Goal: Task Accomplishment & Management: Complete application form

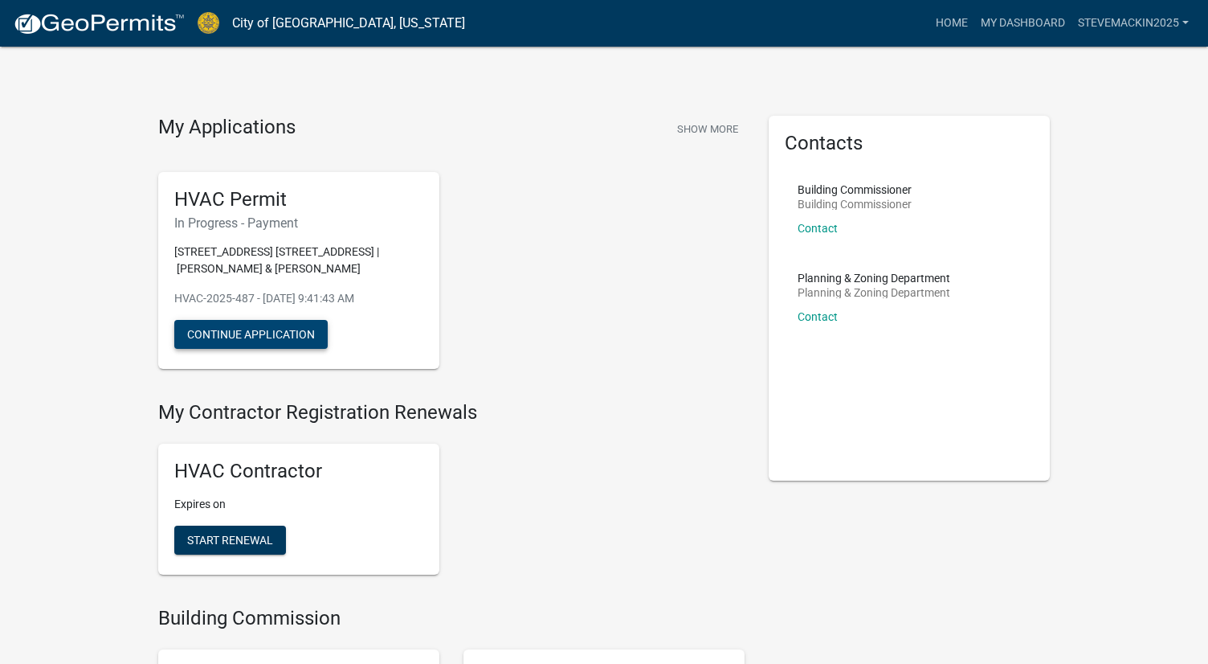
click at [259, 333] on button "Continue Application" at bounding box center [250, 334] width 153 height 29
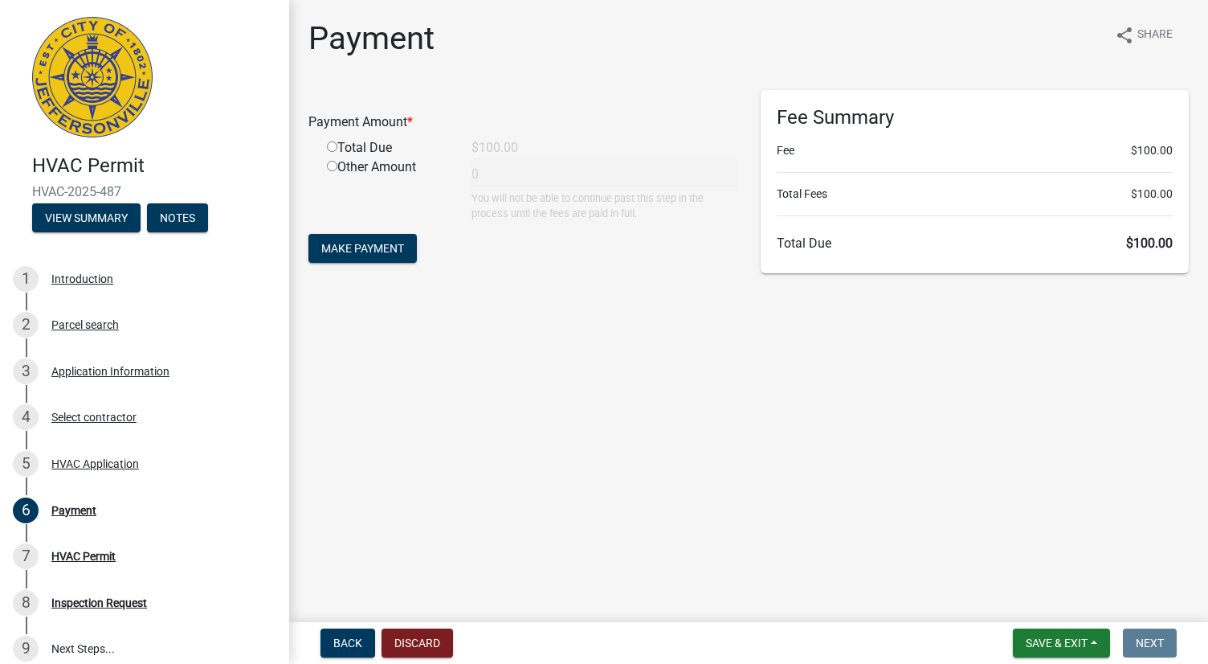
click at [337, 145] on div "Total Due" at bounding box center [387, 147] width 145 height 19
click at [332, 150] on input "radio" at bounding box center [332, 146] width 10 height 10
radio input "true"
type input "100"
click at [375, 243] on span "Make Payment" at bounding box center [362, 248] width 83 height 13
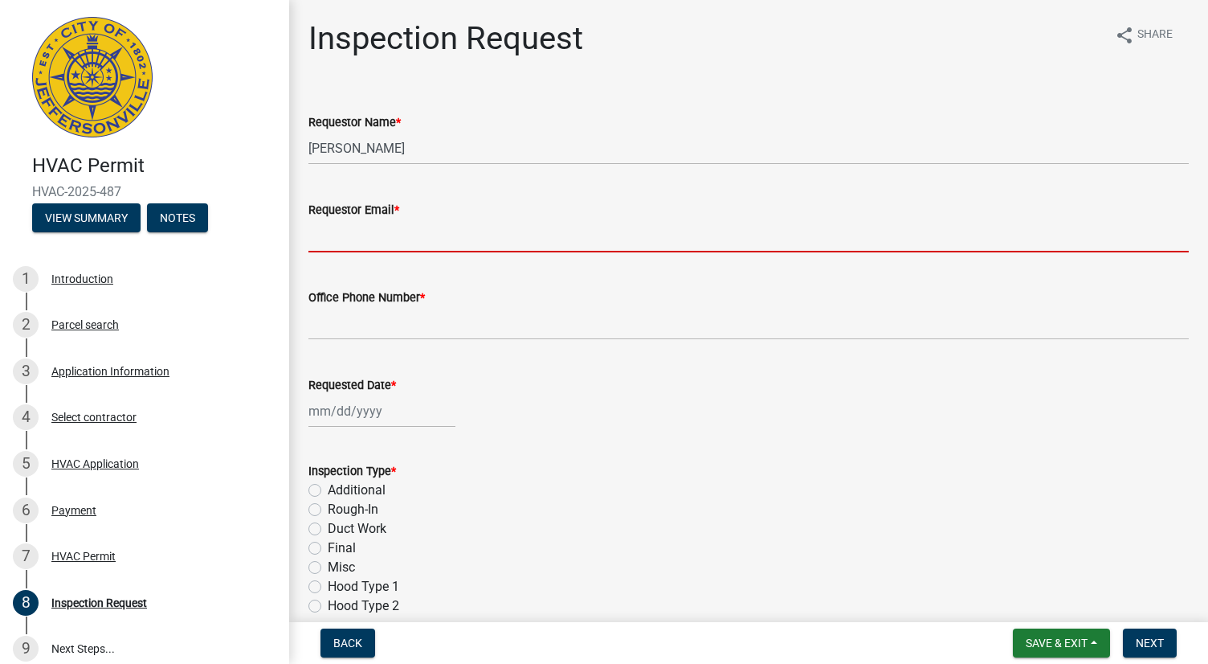
click at [408, 244] on input "Requestor Email *" at bounding box center [749, 235] width 881 height 33
type input "[EMAIL_ADDRESS][DOMAIN_NAME]"
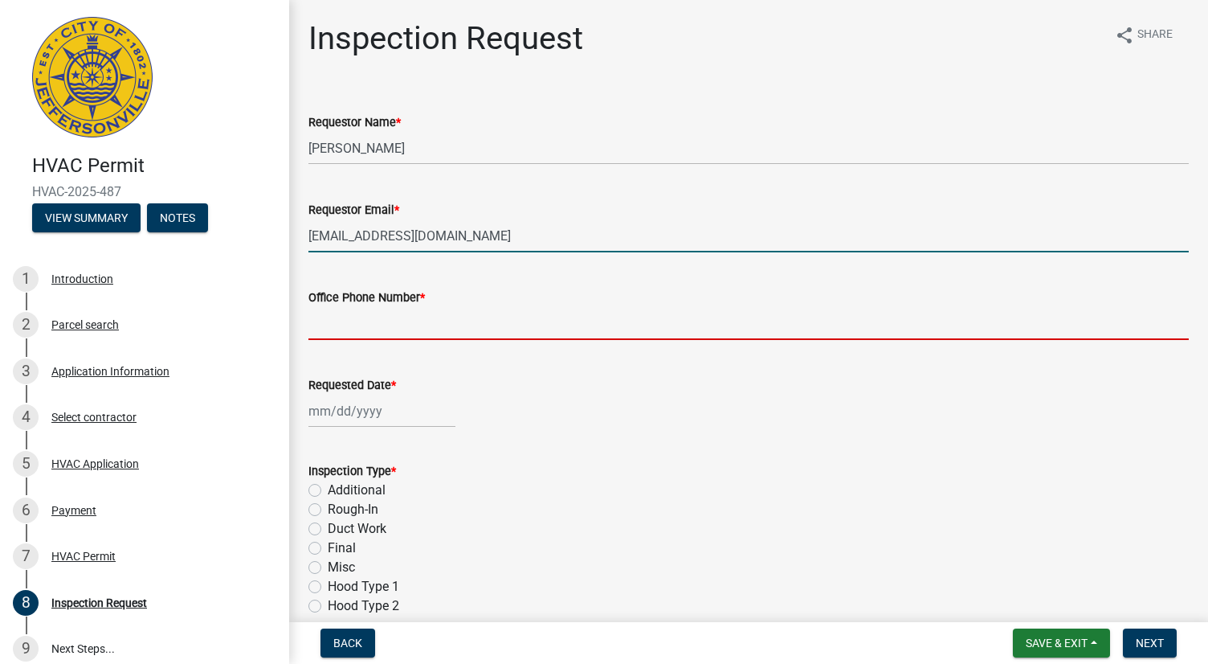
click at [431, 323] on input "Office Phone Number *" at bounding box center [749, 323] width 881 height 33
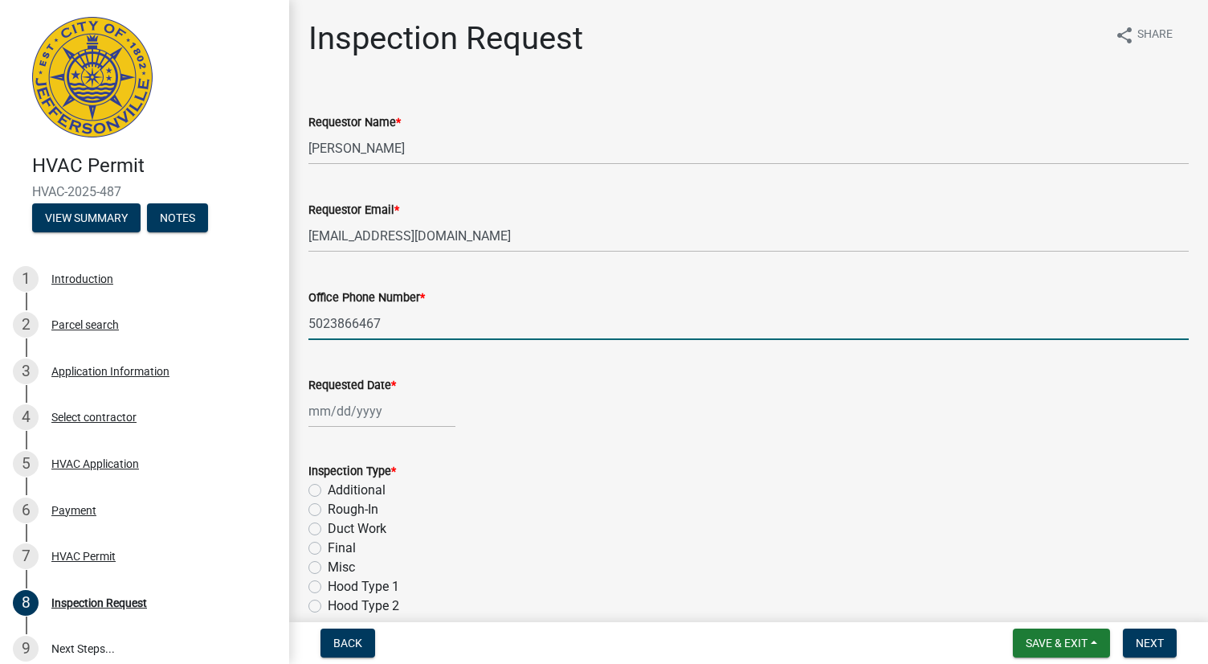
type input "5023866467"
click at [380, 412] on div at bounding box center [382, 411] width 147 height 33
select select "8"
select select "2025"
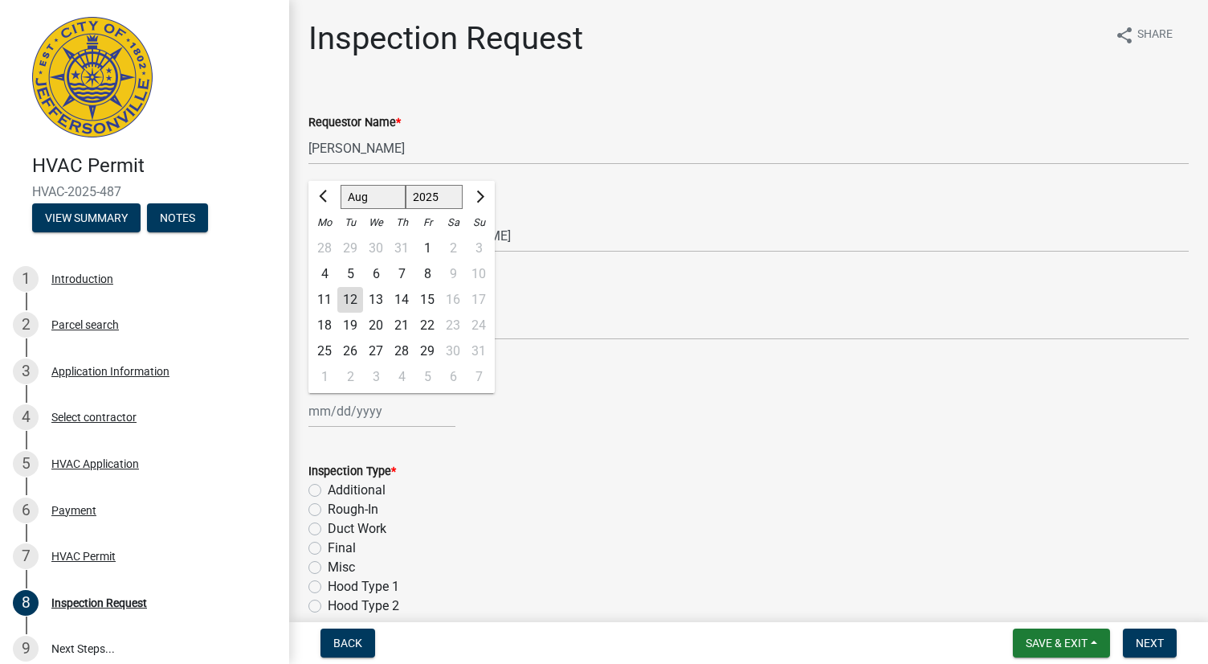
click at [411, 298] on div "14" at bounding box center [402, 300] width 26 height 26
type input "[DATE]"
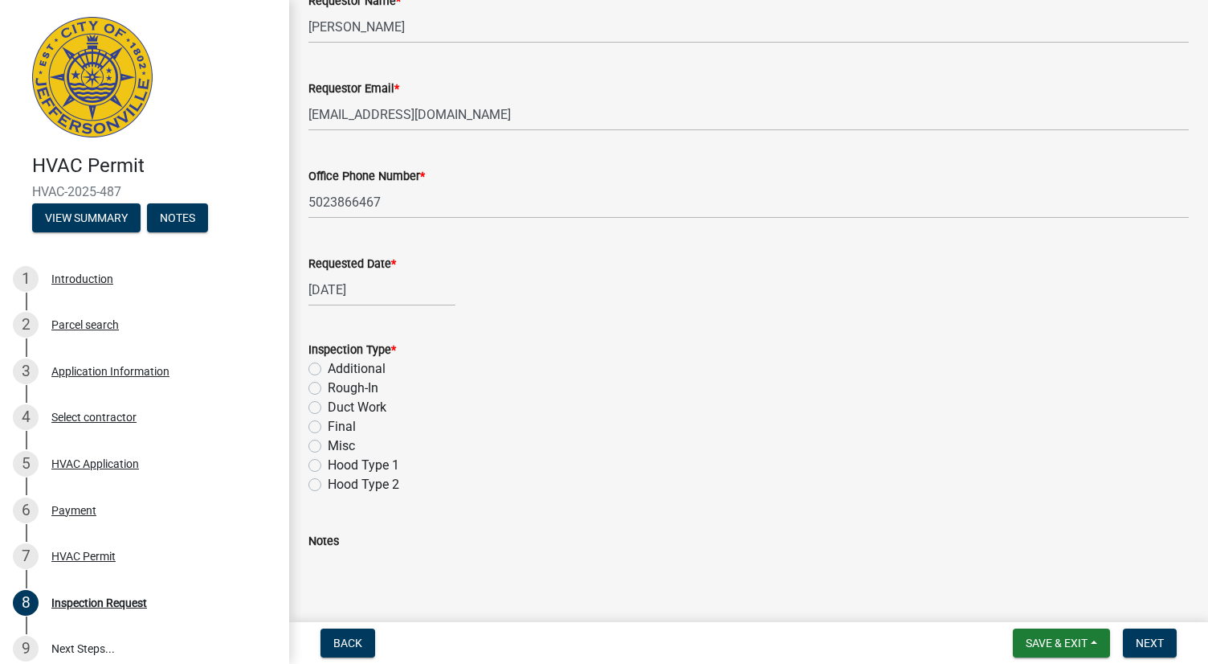
scroll to position [142, 0]
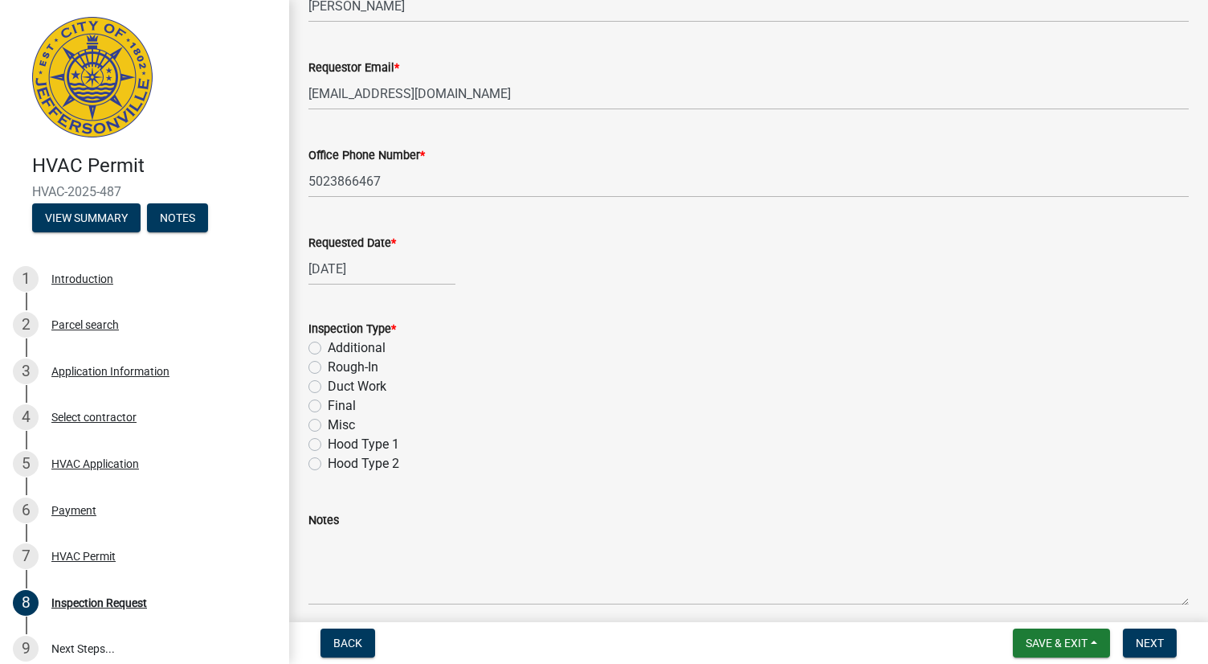
click at [328, 403] on label "Final" at bounding box center [342, 405] width 28 height 19
click at [328, 403] on input "Final" at bounding box center [333, 401] width 10 height 10
radio input "true"
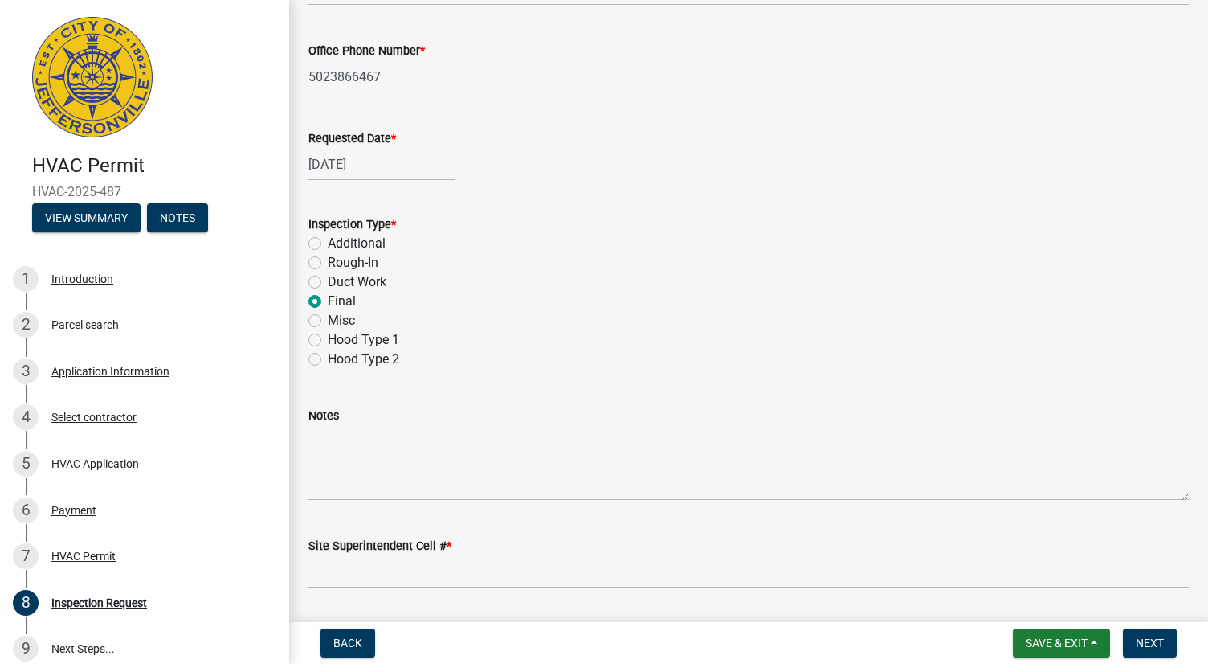
scroll to position [295, 0]
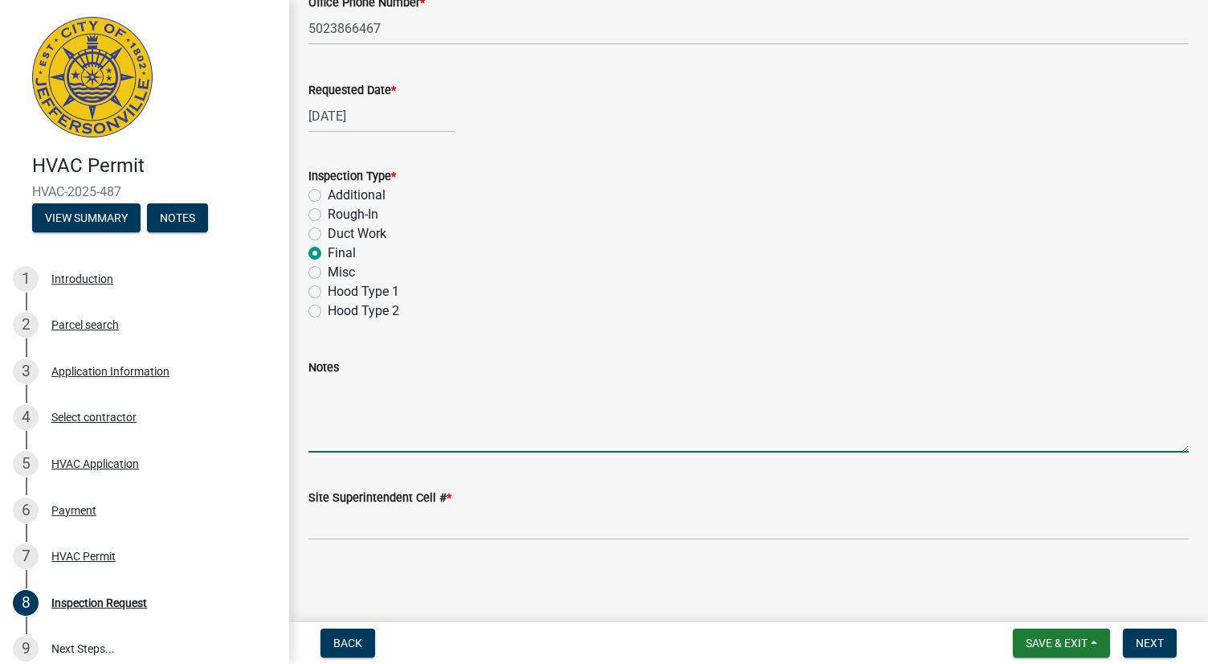
click at [347, 423] on textarea "Notes" at bounding box center [749, 415] width 881 height 76
type textarea "Changed inside and outside unit"
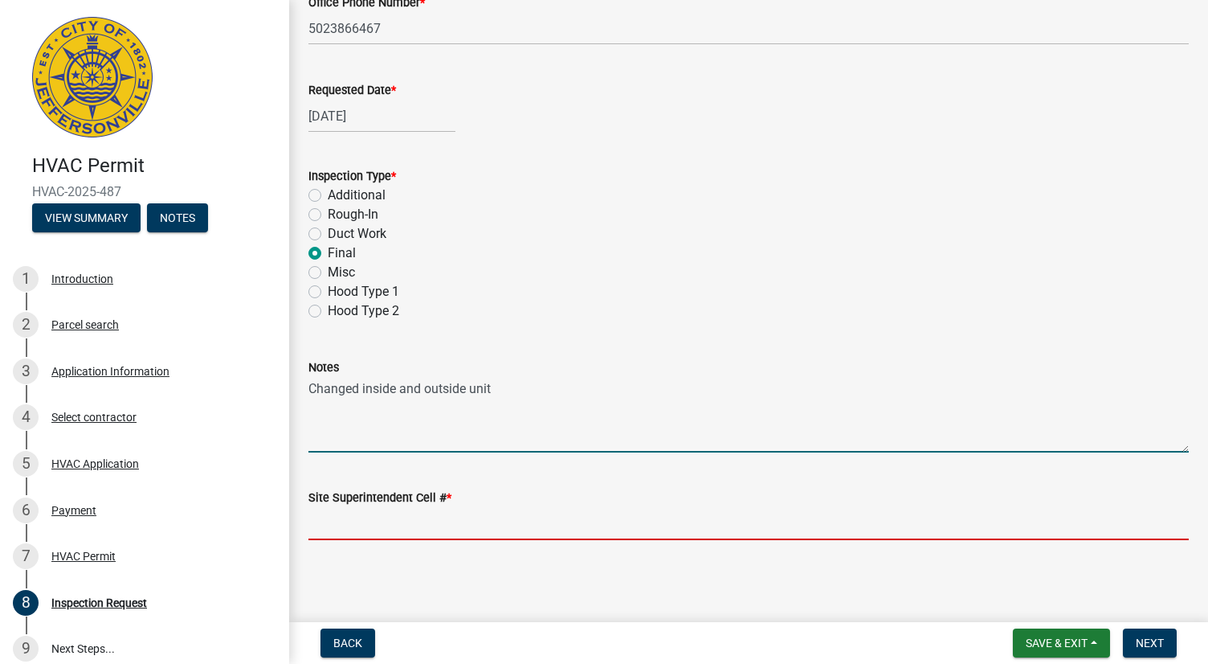
click at [346, 521] on input "Site Superintendent Cell # *" at bounding box center [749, 523] width 881 height 33
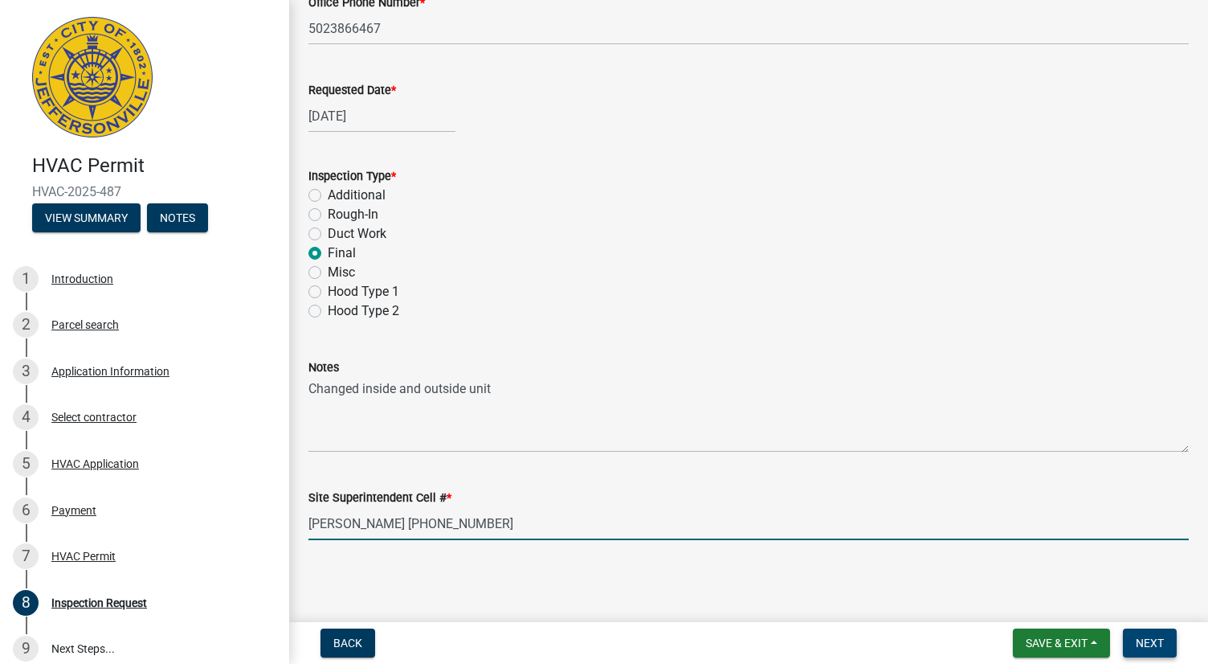
type input "[PERSON_NAME] [PHONE_NUMBER]"
click at [1152, 652] on button "Next" at bounding box center [1150, 642] width 54 height 29
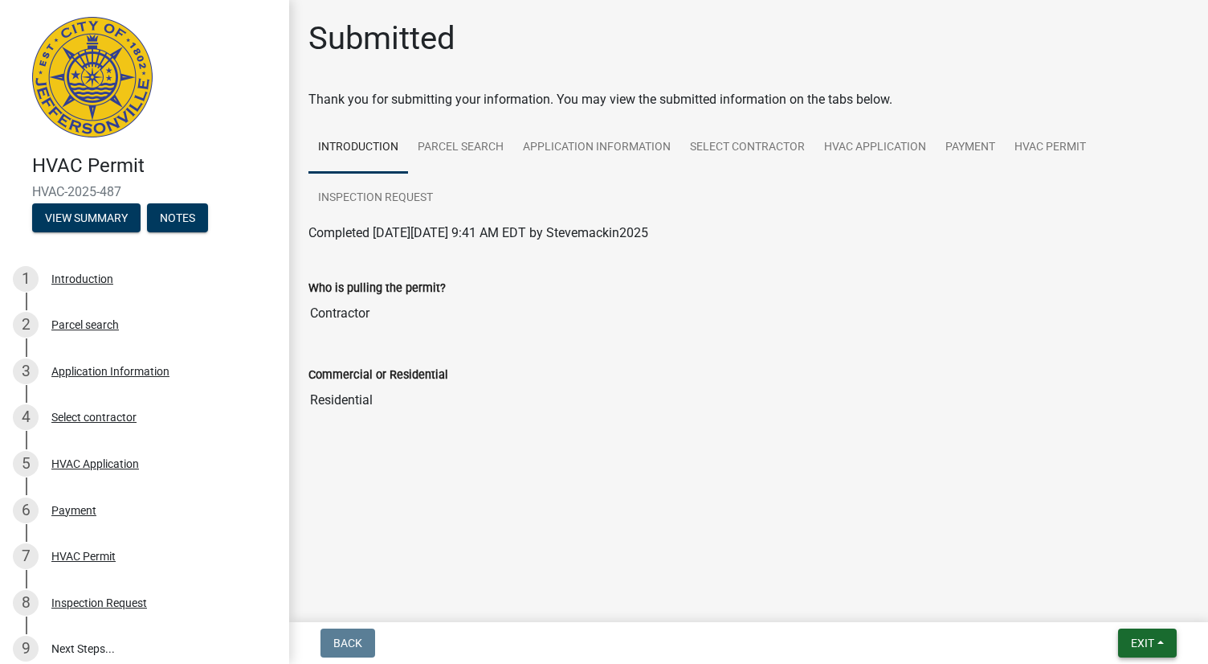
click at [1153, 644] on span "Exit" at bounding box center [1142, 642] width 23 height 13
click at [1092, 605] on button "Save & Exit" at bounding box center [1113, 601] width 129 height 39
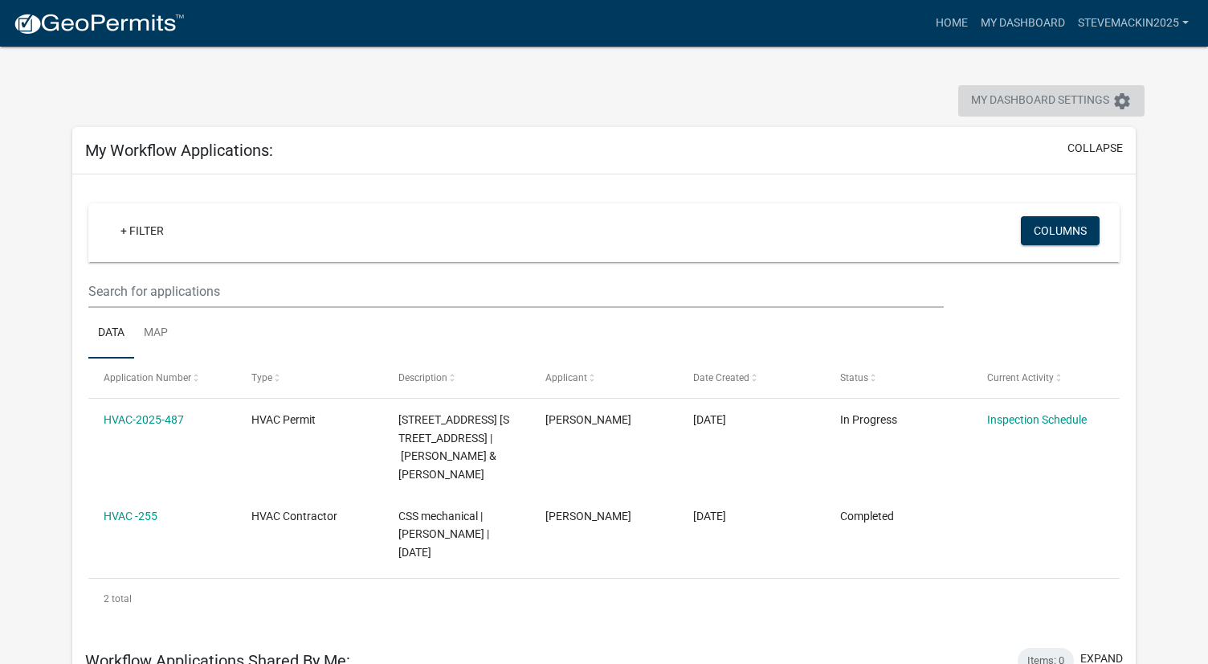
click at [1039, 103] on span "My Dashboard Settings" at bounding box center [1040, 101] width 138 height 19
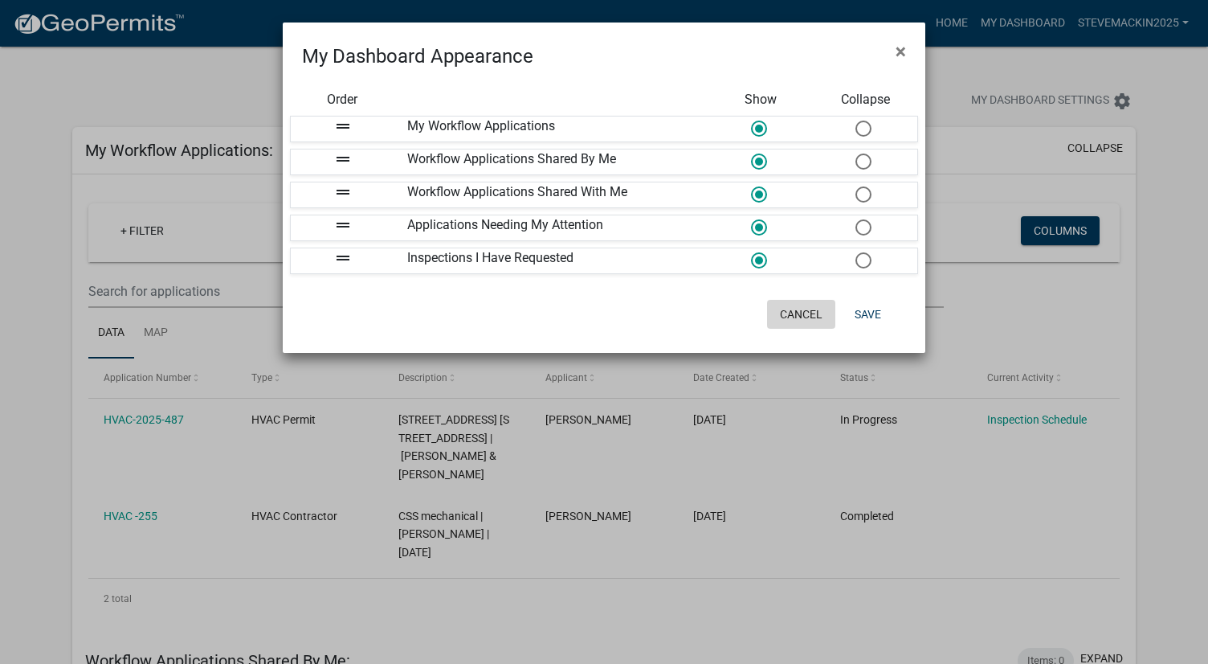
click at [818, 316] on button "Cancel" at bounding box center [801, 314] width 68 height 29
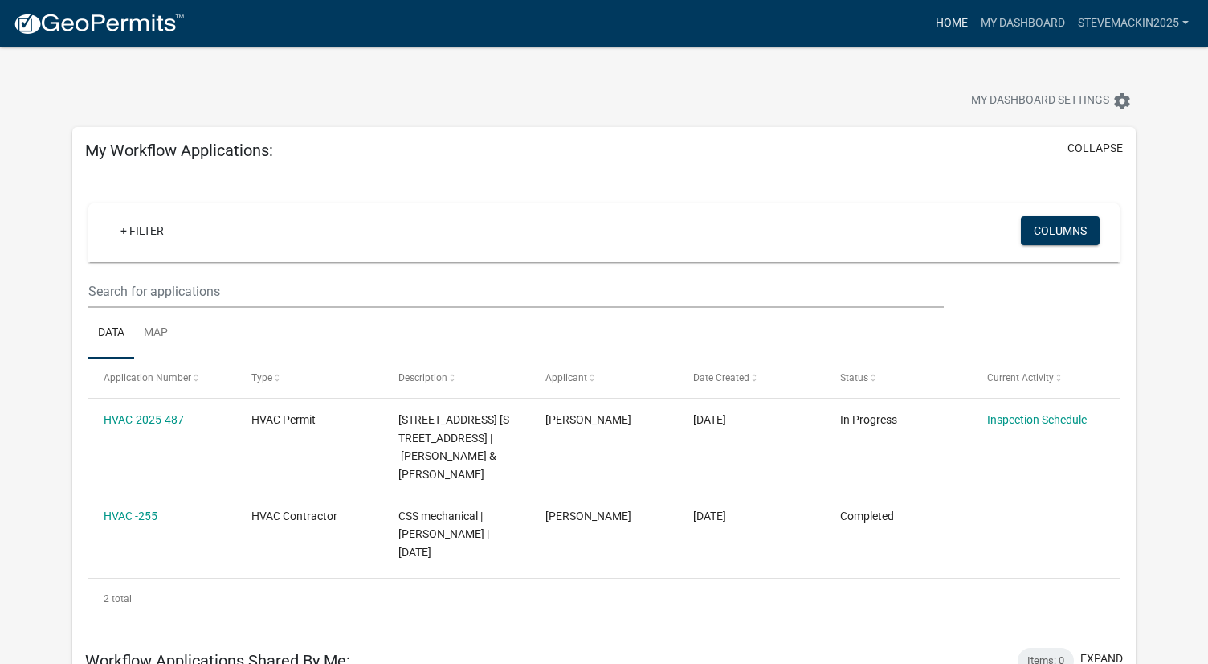
click at [952, 27] on link "Home" at bounding box center [952, 23] width 45 height 31
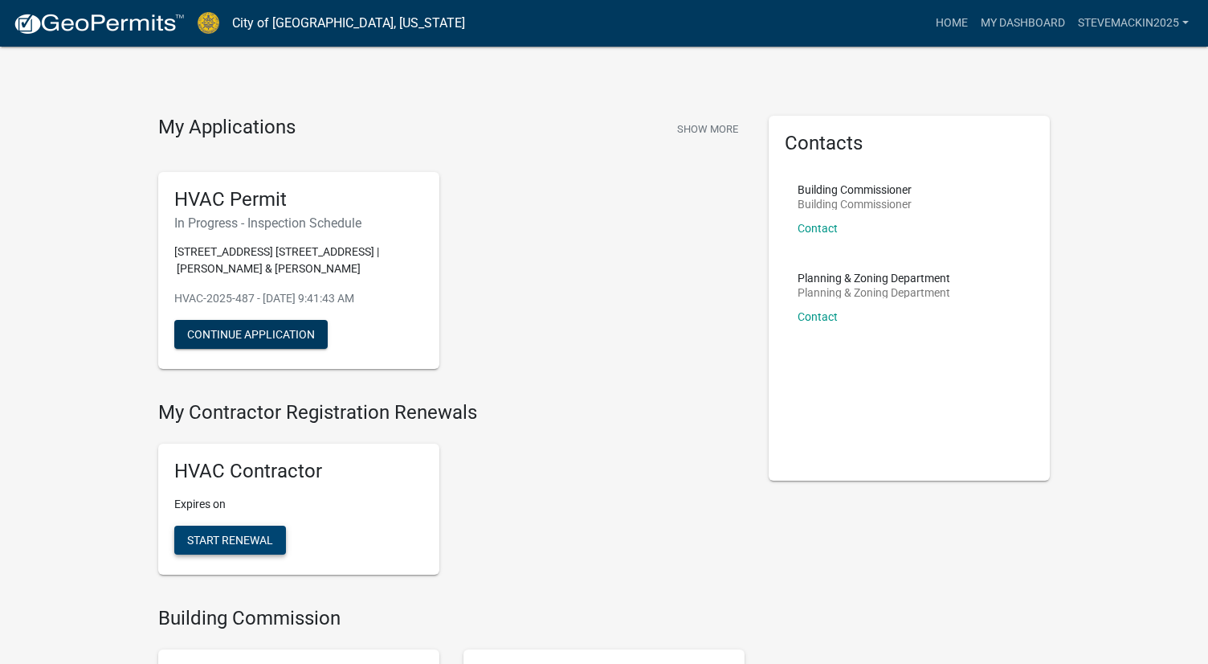
click at [245, 532] on button "Start Renewal" at bounding box center [230, 539] width 112 height 29
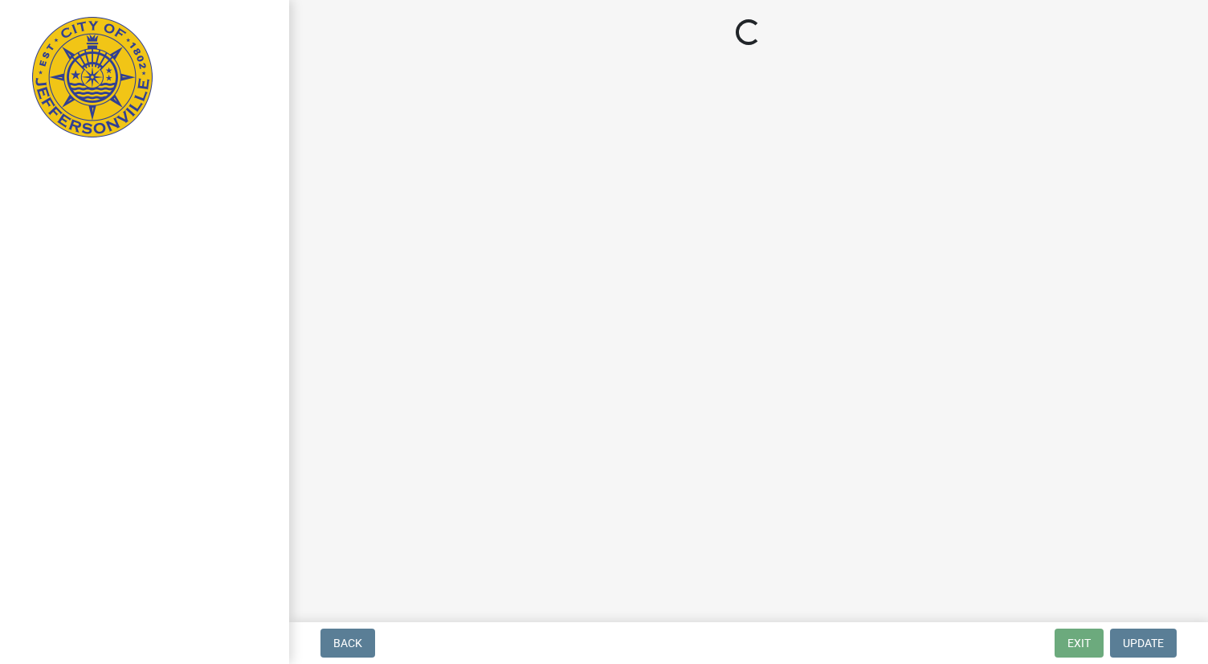
select select "KY"
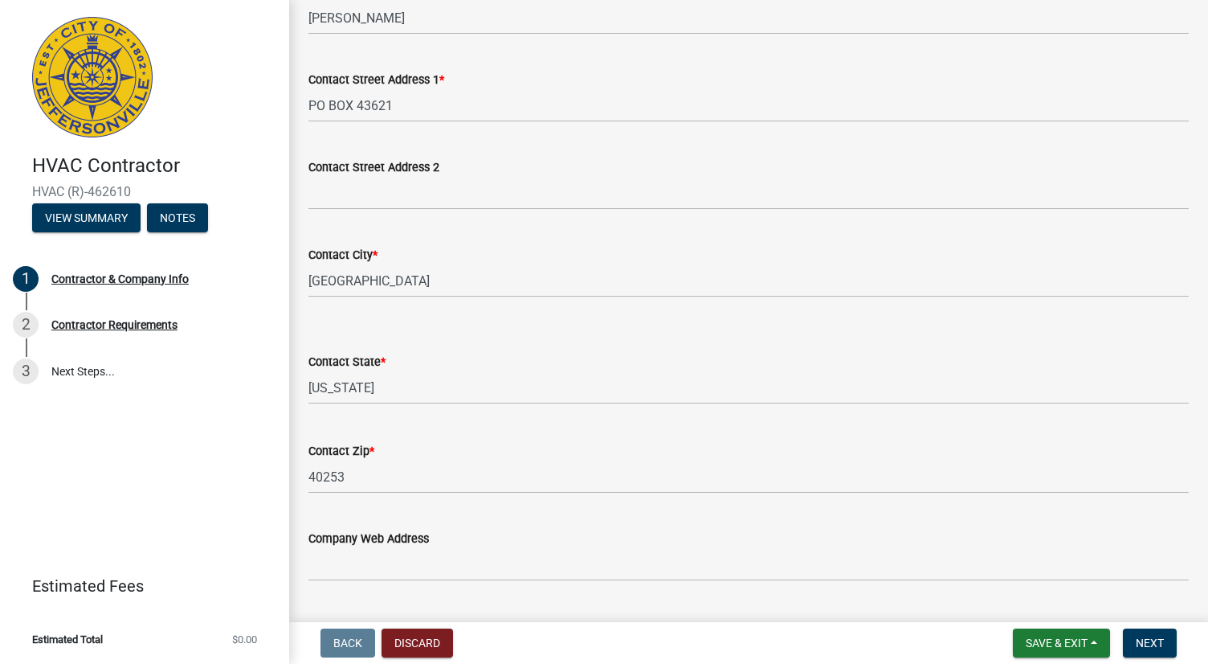
scroll to position [428, 0]
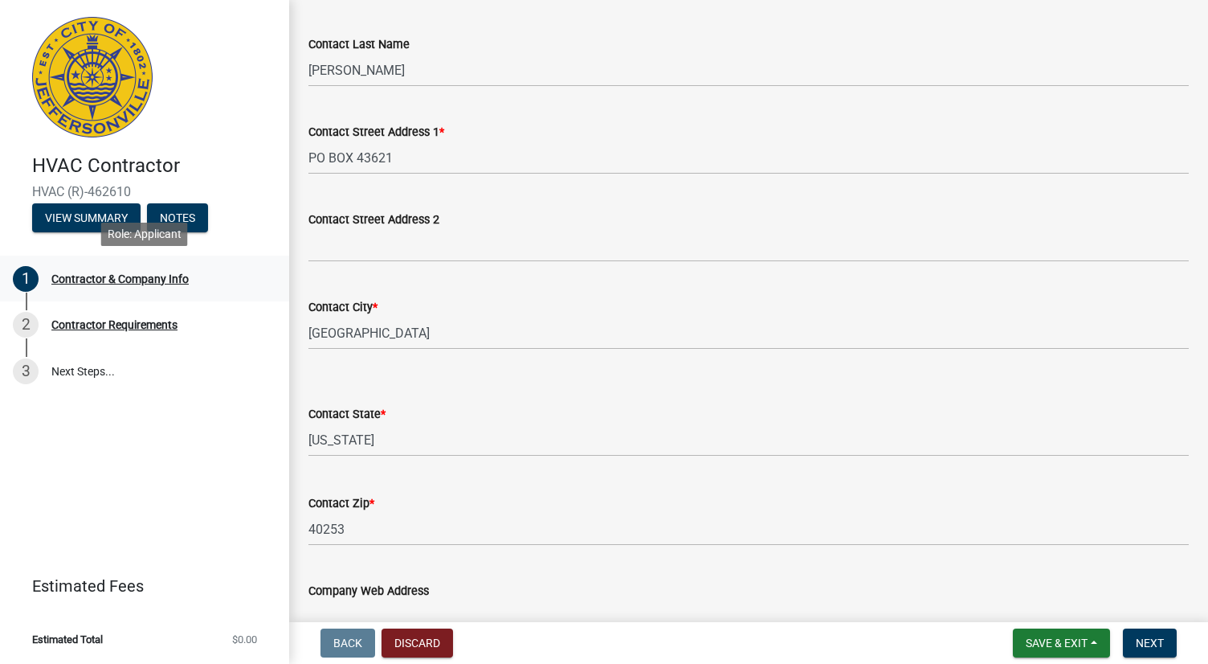
click at [151, 283] on div "Contractor & Company Info" at bounding box center [119, 278] width 137 height 11
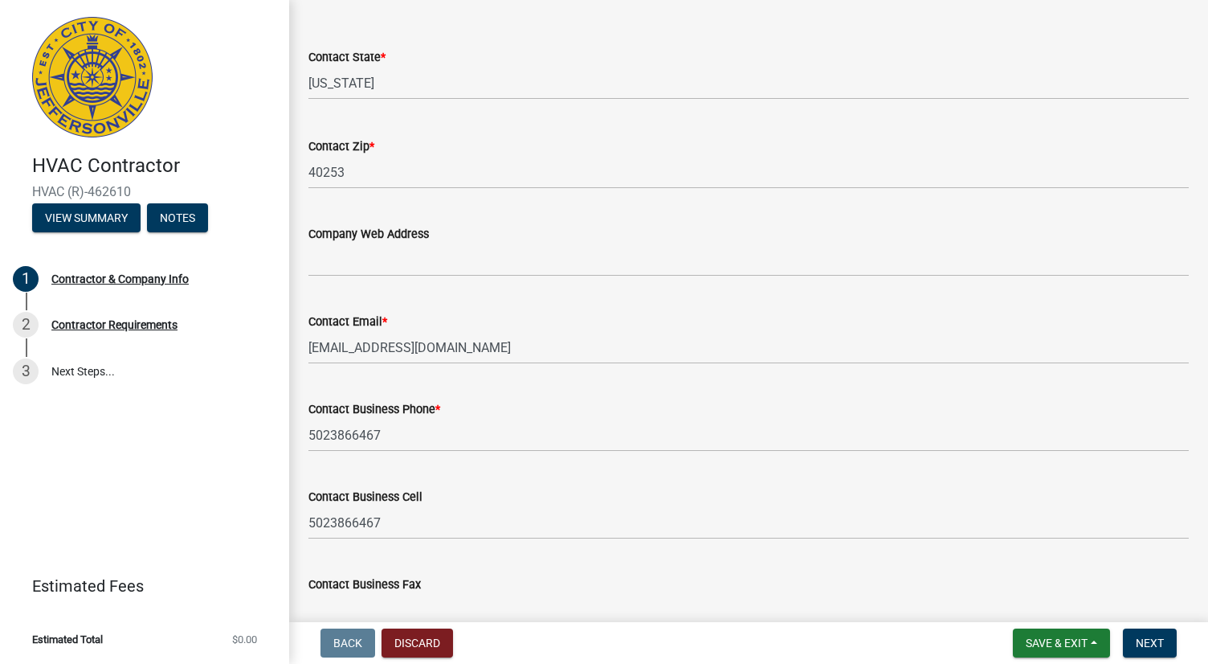
scroll to position [872, 0]
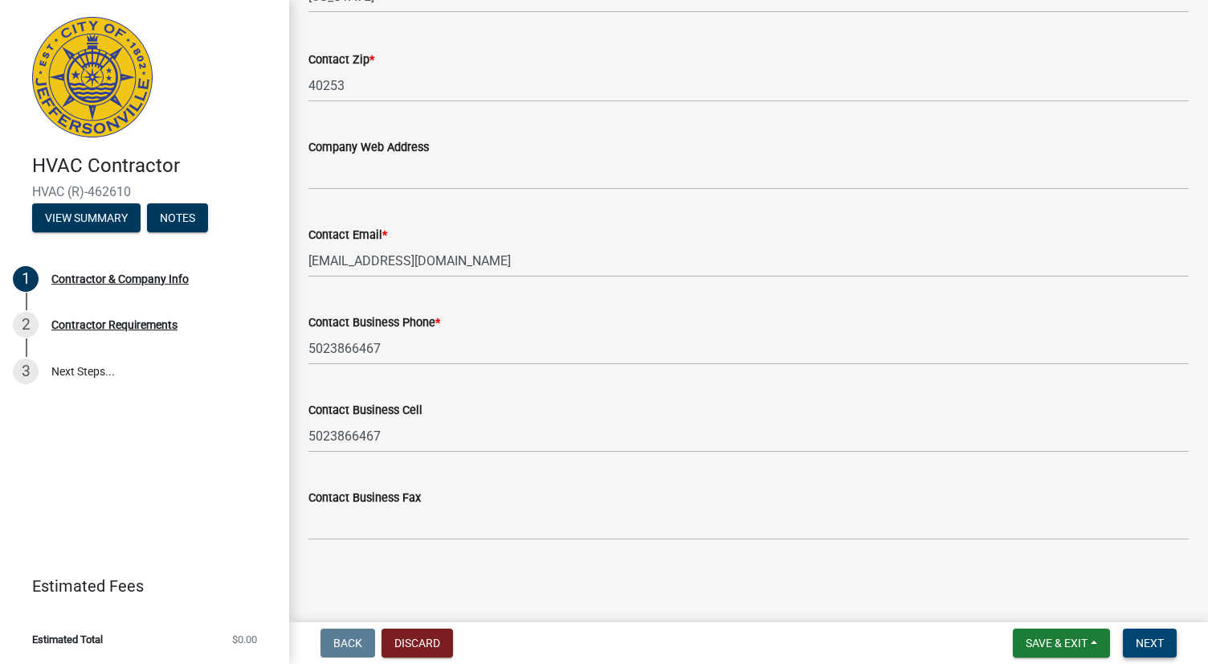
click at [1151, 644] on span "Next" at bounding box center [1150, 642] width 28 height 13
click at [1147, 643] on span "Next" at bounding box center [1150, 642] width 28 height 13
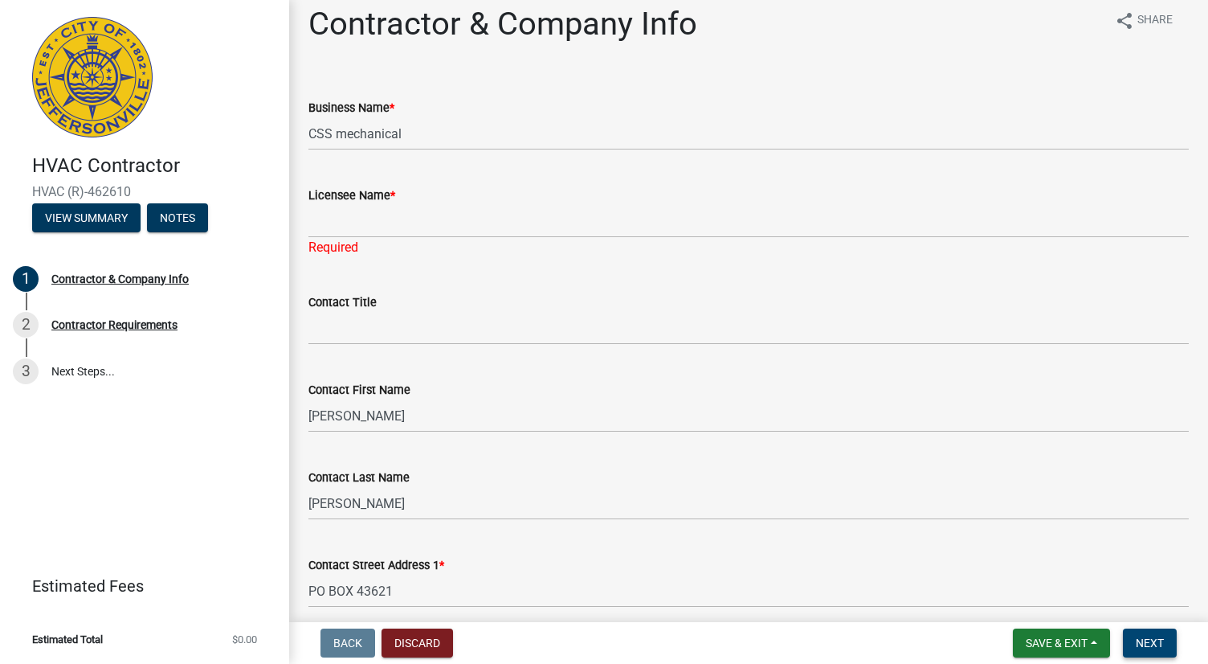
scroll to position [18, 0]
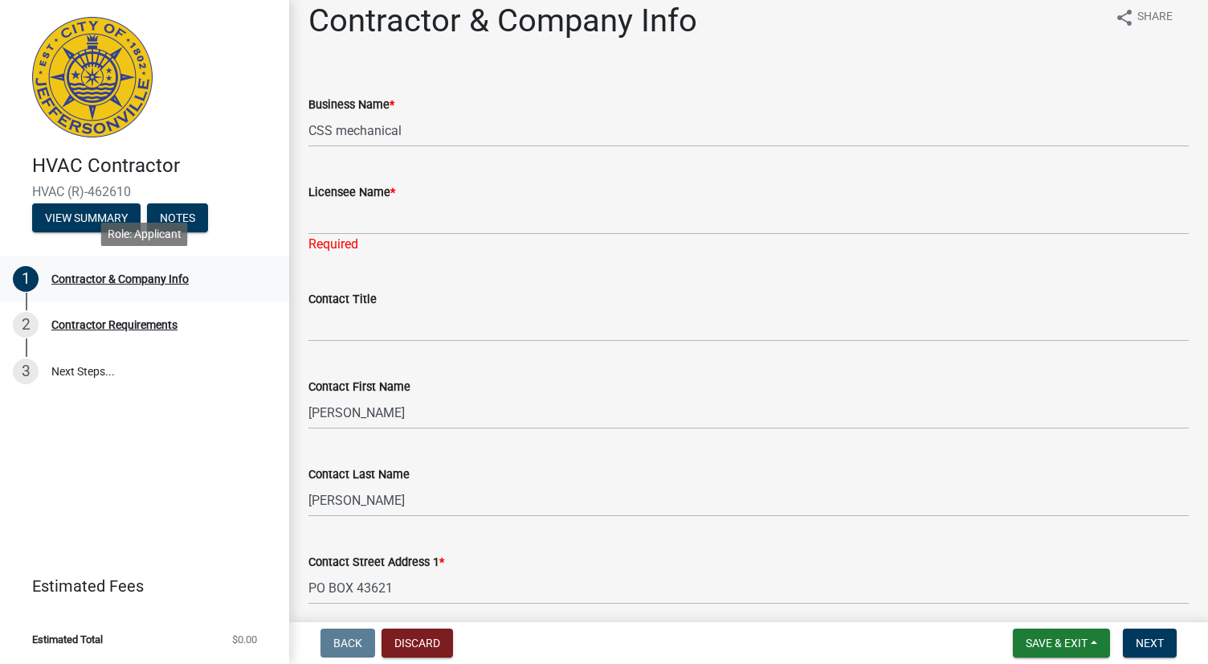
click at [162, 284] on div "Contractor & Company Info" at bounding box center [119, 278] width 137 height 11
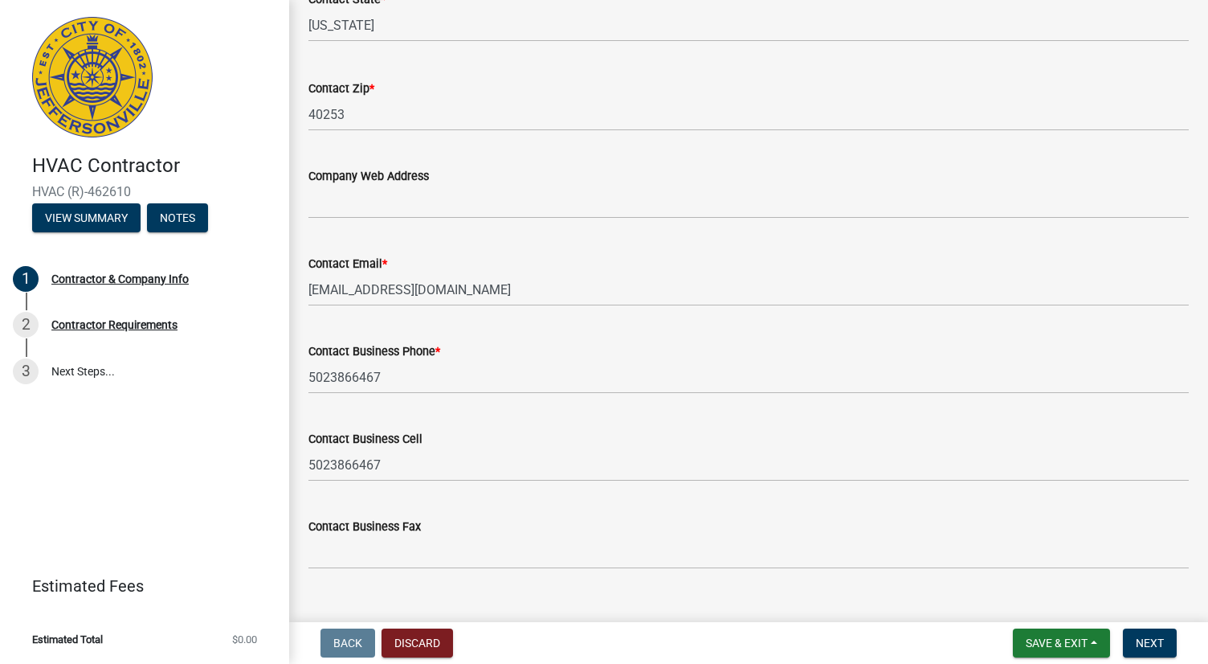
scroll to position [868, 0]
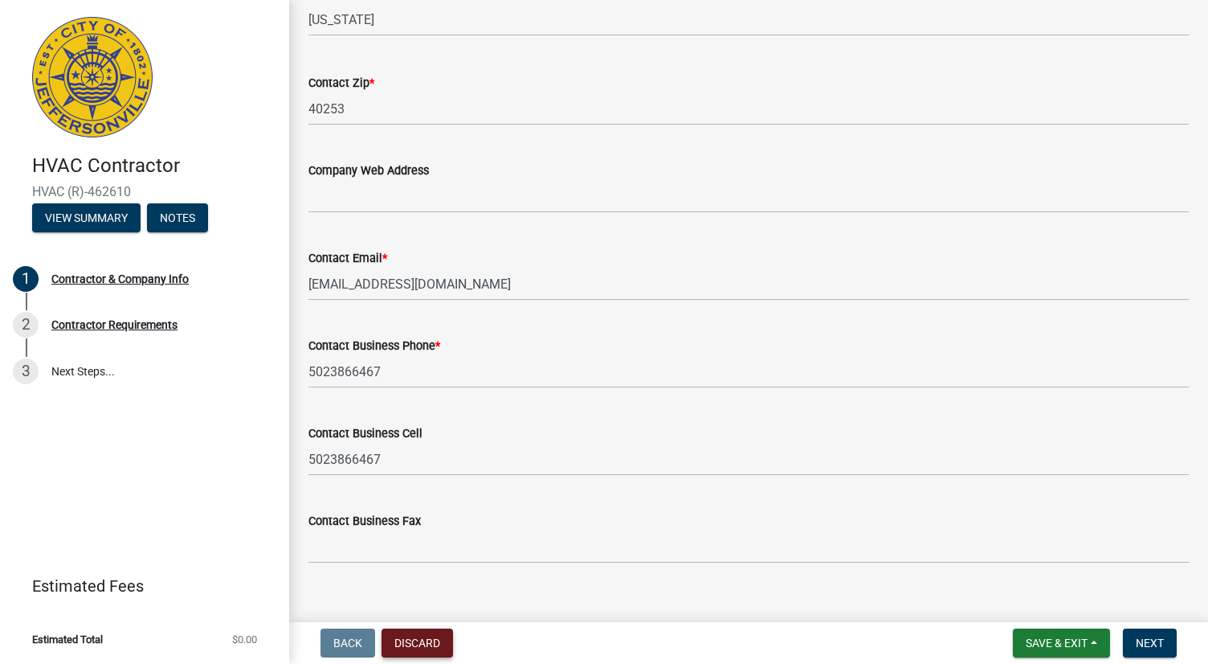
click at [436, 648] on button "Discard" at bounding box center [418, 642] width 72 height 29
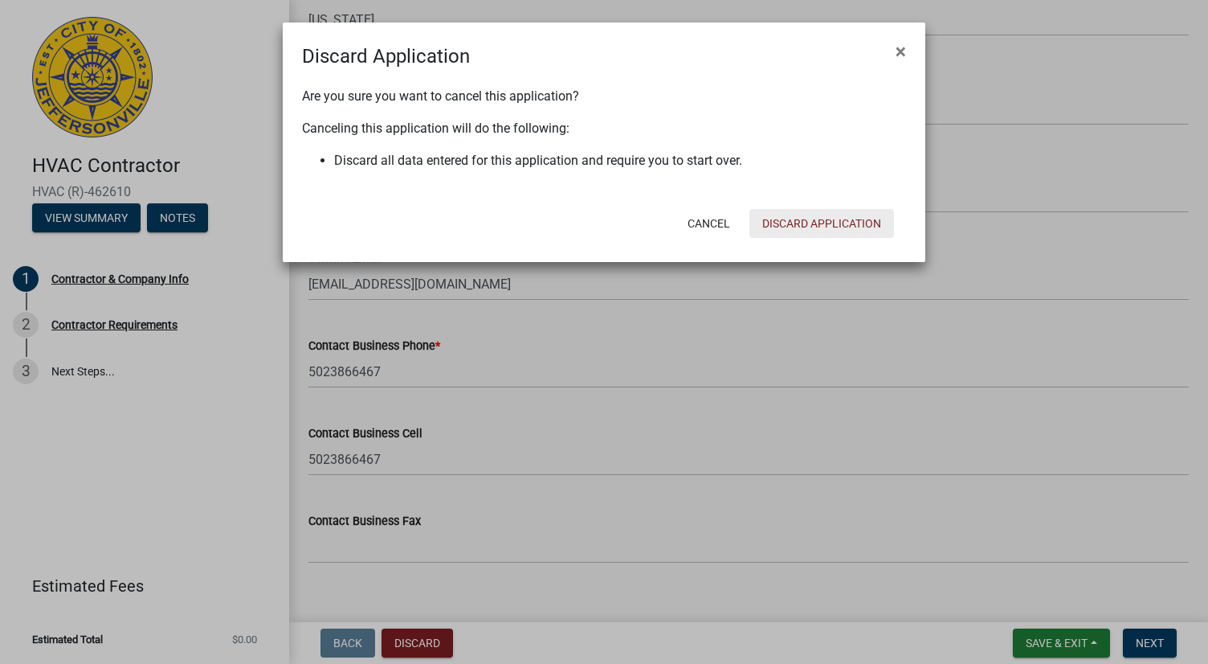
click at [815, 223] on button "Discard Application" at bounding box center [822, 223] width 145 height 29
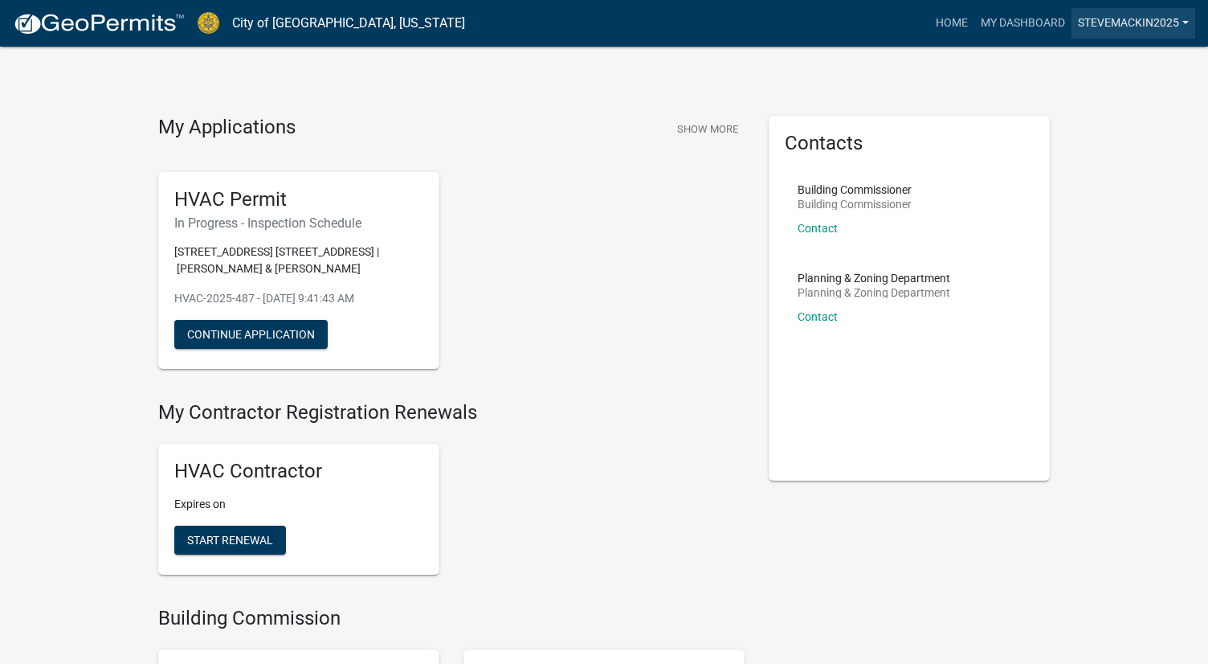
click at [1168, 29] on link "Stevemackin2025" at bounding box center [1134, 23] width 124 height 31
